Goal: Find specific page/section: Find specific page/section

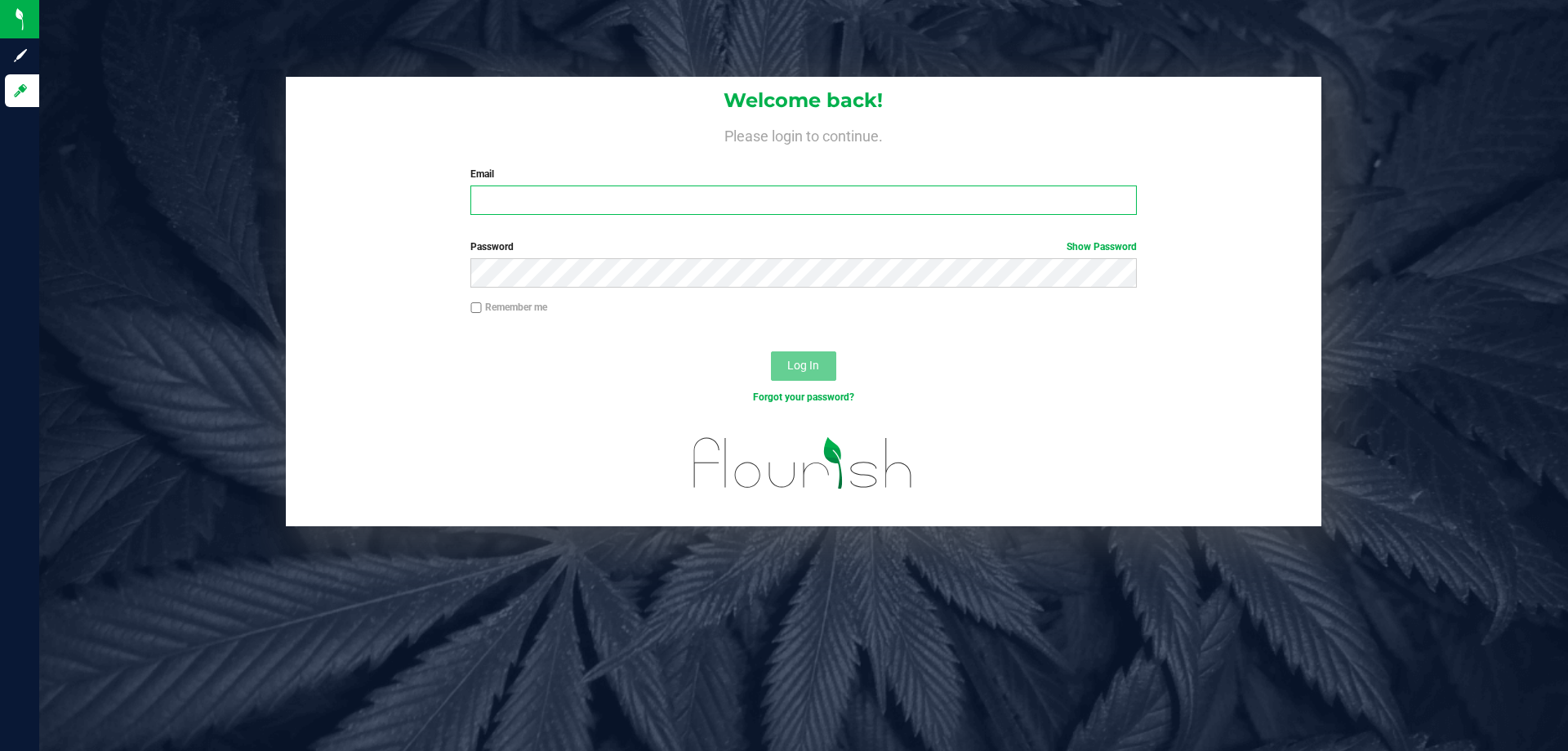
click at [601, 198] on input "Email" at bounding box center [803, 199] width 666 height 29
type input "[EMAIL_ADDRESS][DOMAIN_NAME]"
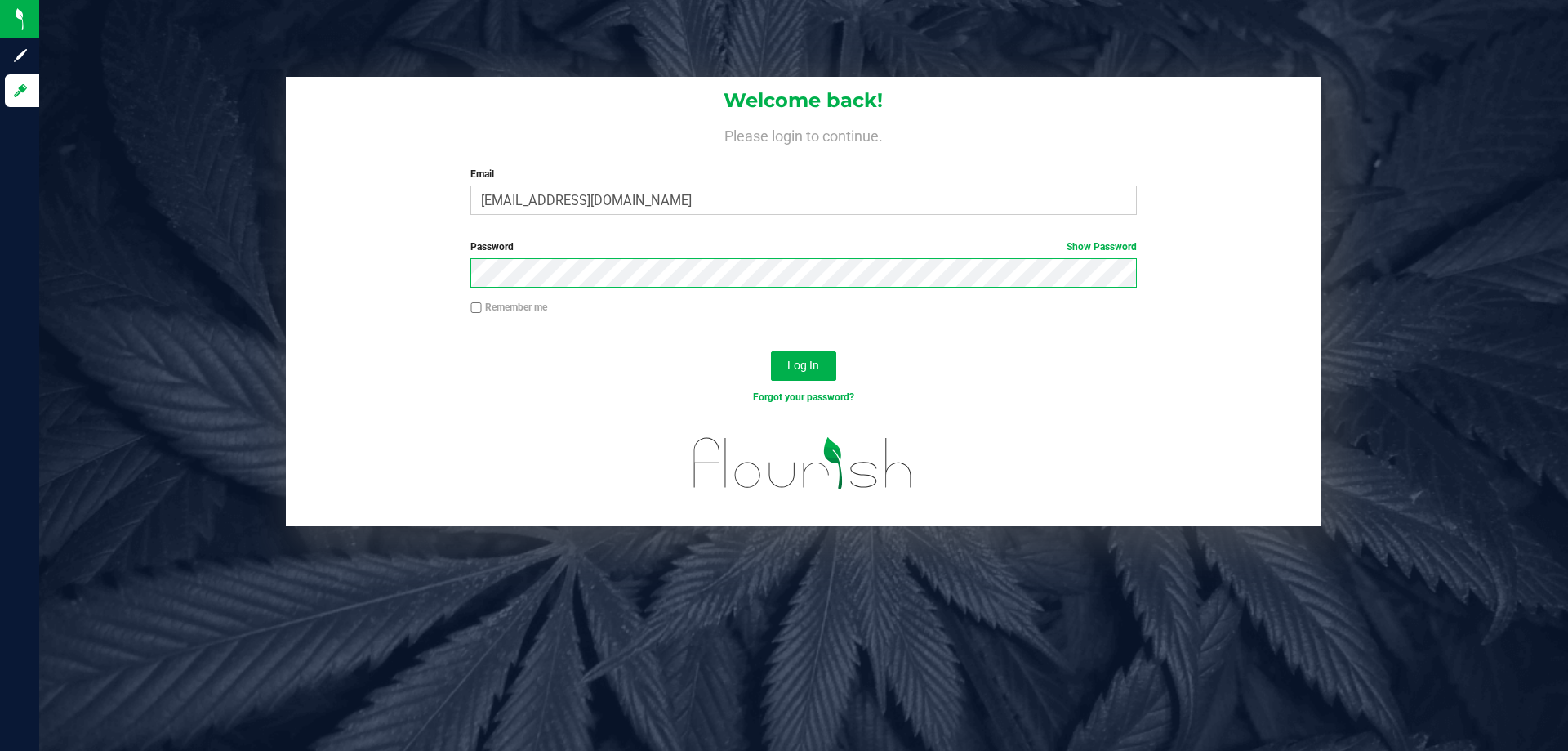
click at [771, 351] on button "Log In" at bounding box center [803, 365] width 66 height 29
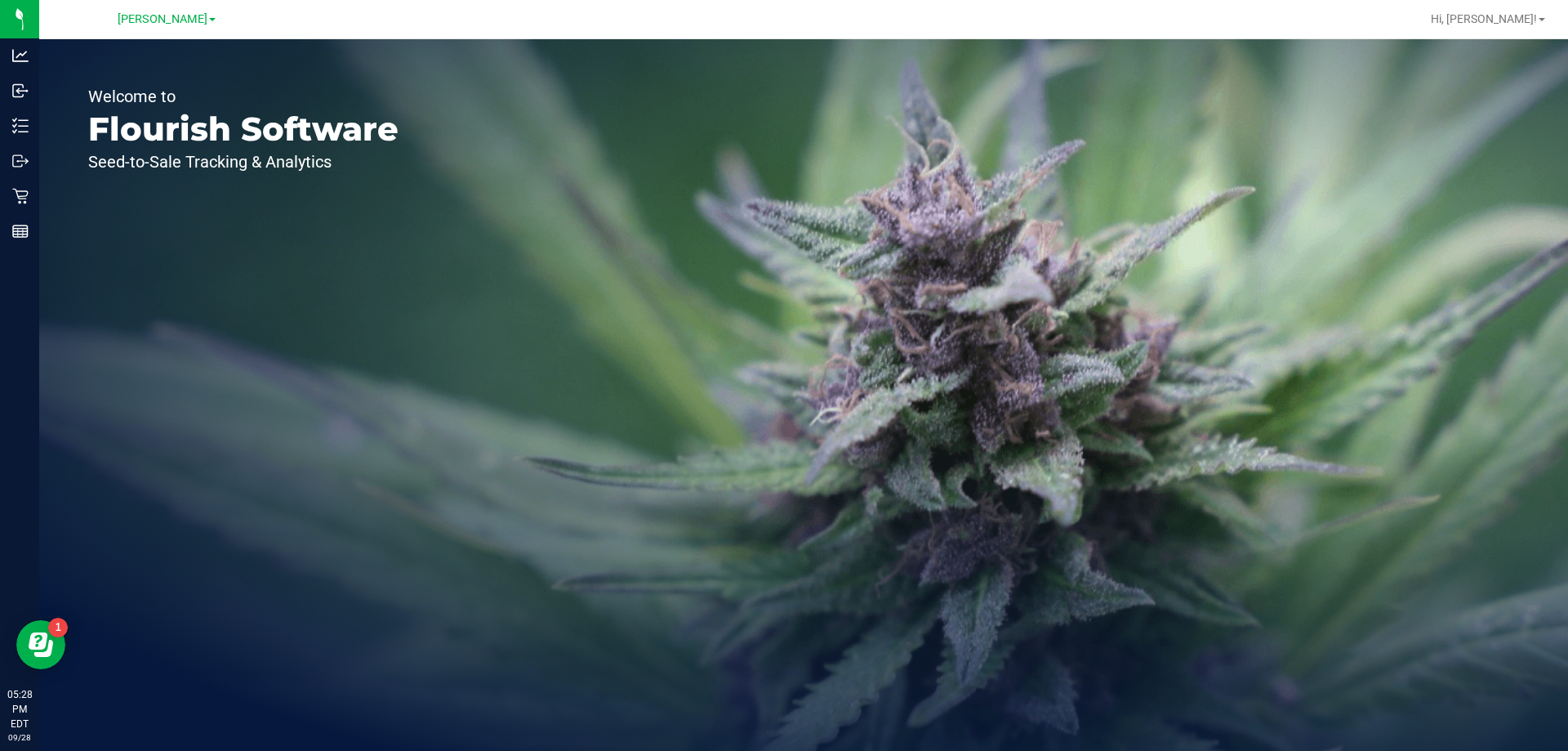
click at [25, 126] on line at bounding box center [23, 126] width 9 height 0
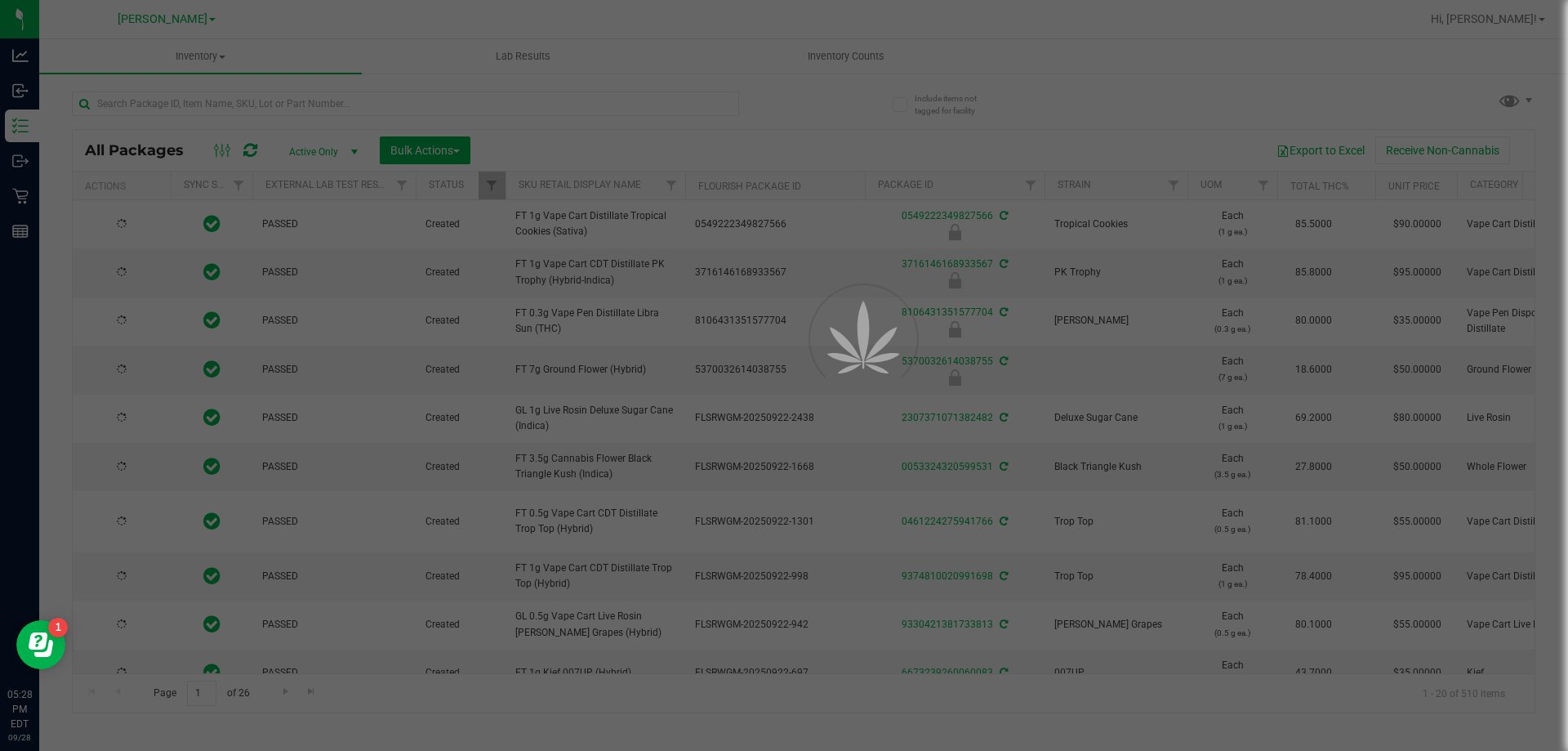
click at [842, 59] on div at bounding box center [784, 375] width 1568 height 751
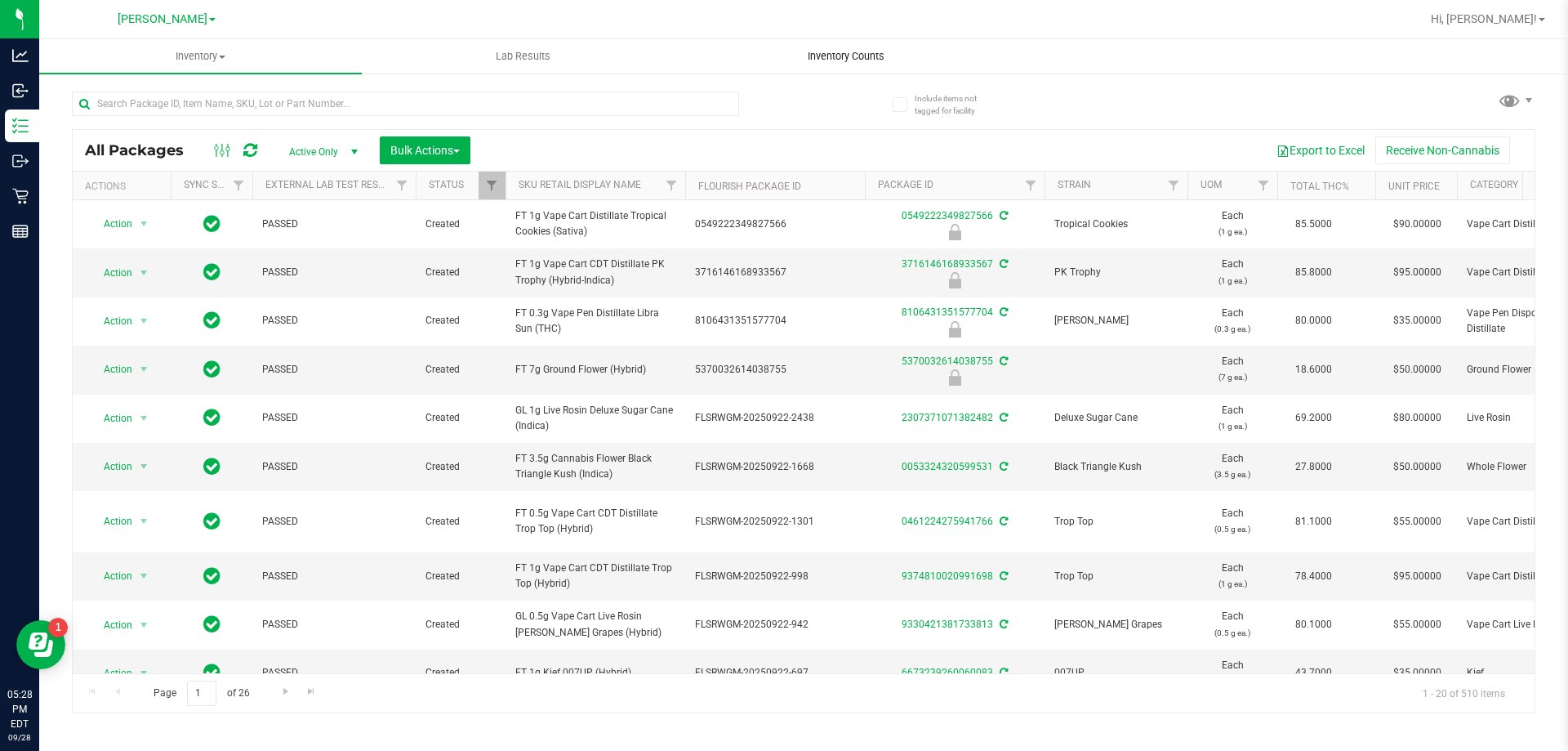
click at [874, 58] on span "Inventory Counts" at bounding box center [845, 56] width 121 height 15
